Goal: Task Accomplishment & Management: Complete application form

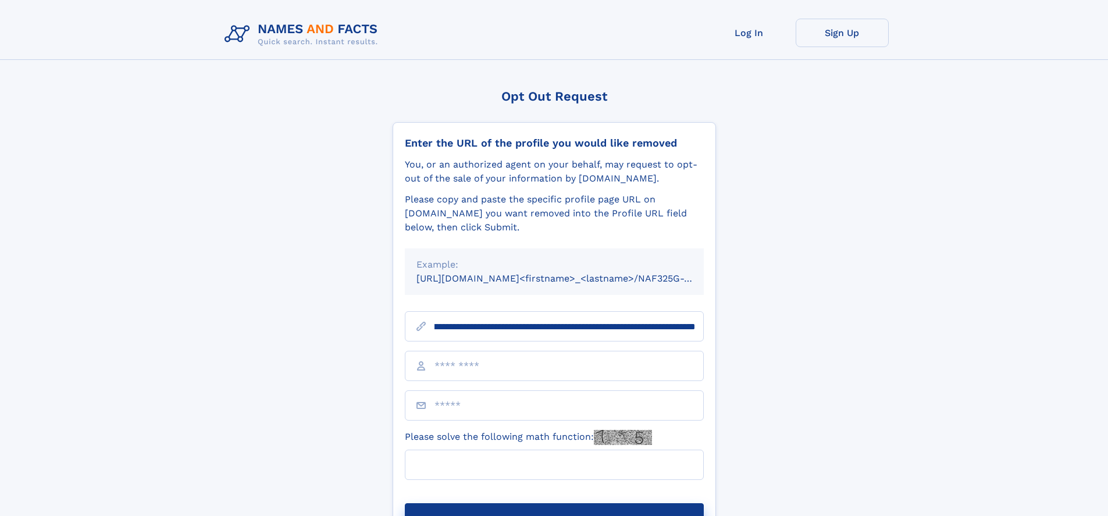
scroll to position [0, 139]
type input "**********"
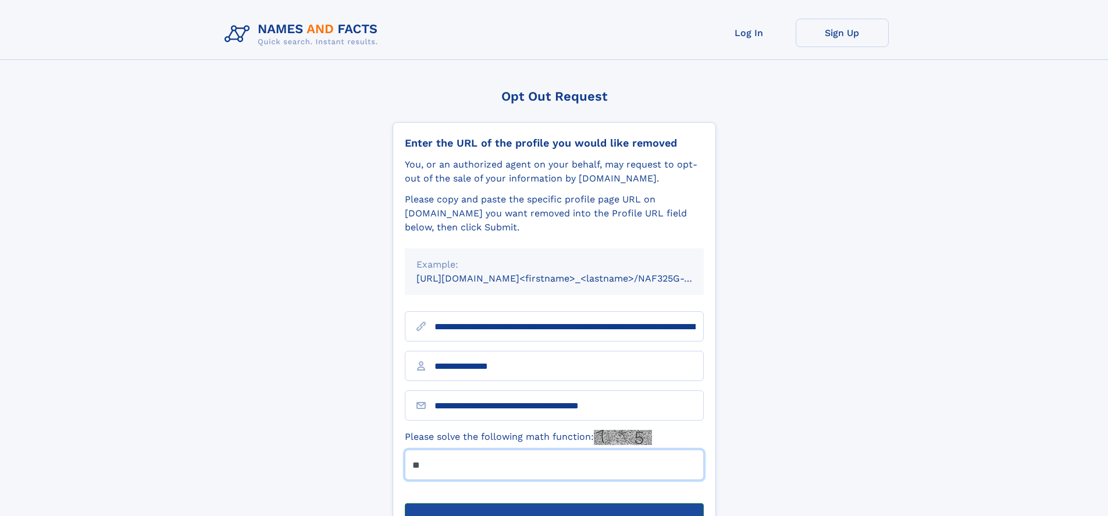
type input "**"
click at [554, 503] on button "Submit Opt Out Request" at bounding box center [554, 521] width 299 height 37
